Goal: Task Accomplishment & Management: Manage account settings

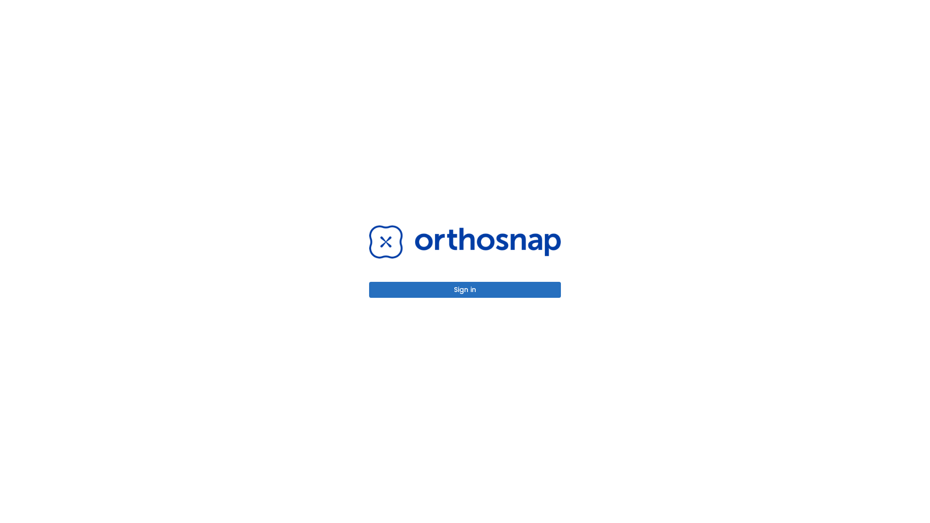
click at [465, 290] on button "Sign in" at bounding box center [465, 290] width 192 height 16
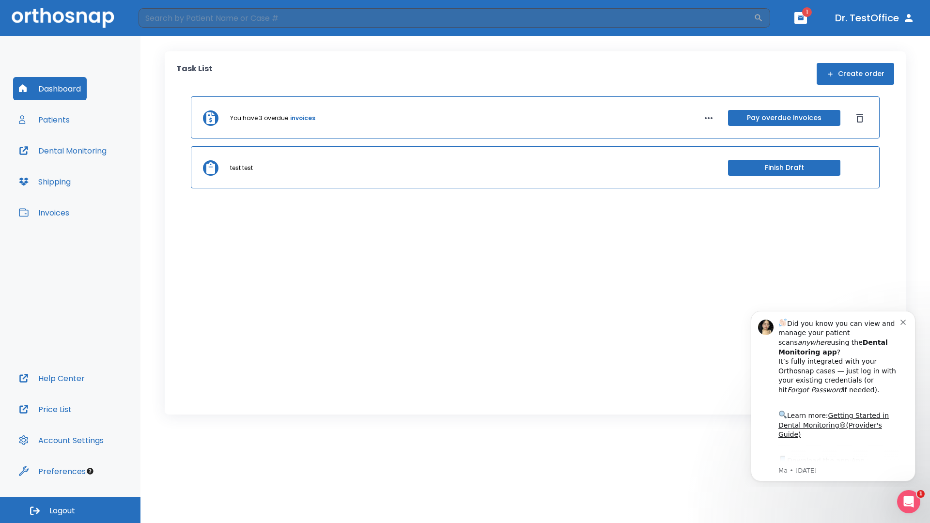
click at [70, 510] on span "Logout" at bounding box center [62, 510] width 26 height 11
